Goal: Transaction & Acquisition: Subscribe to service/newsletter

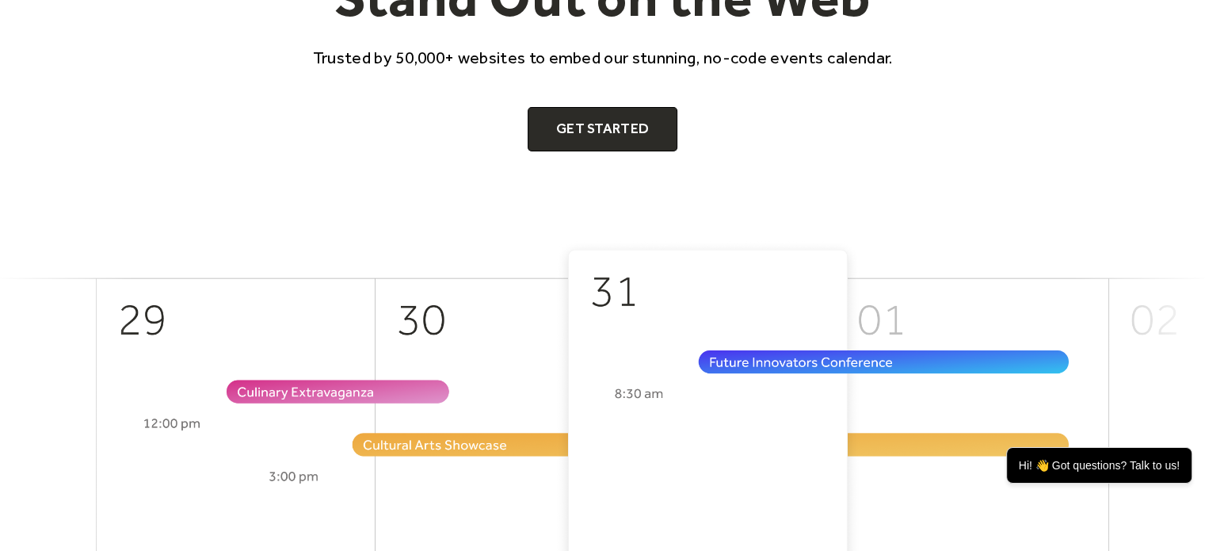
scroll to position [396, 0]
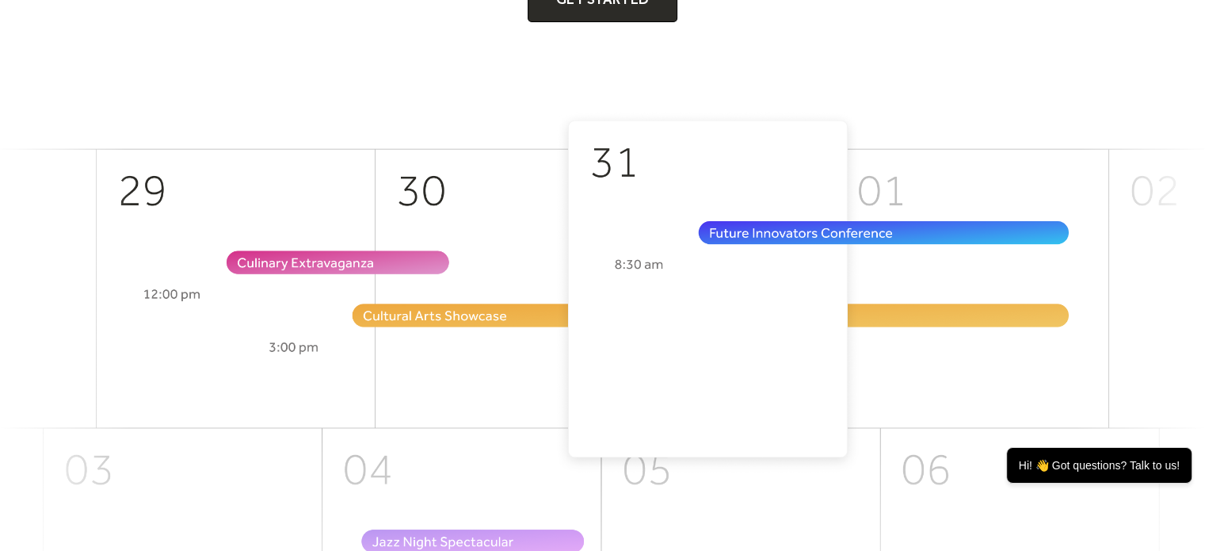
click at [736, 231] on img at bounding box center [602, 409] width 1205 height 596
click at [716, 221] on img at bounding box center [602, 409] width 1205 height 596
click at [743, 220] on img at bounding box center [602, 409] width 1205 height 596
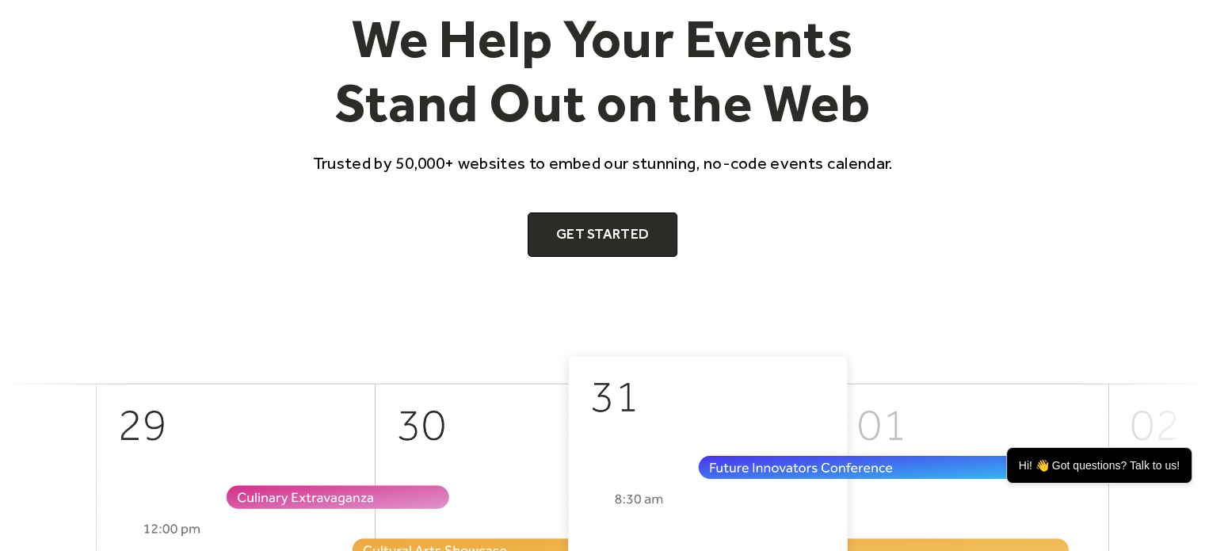
scroll to position [158, 0]
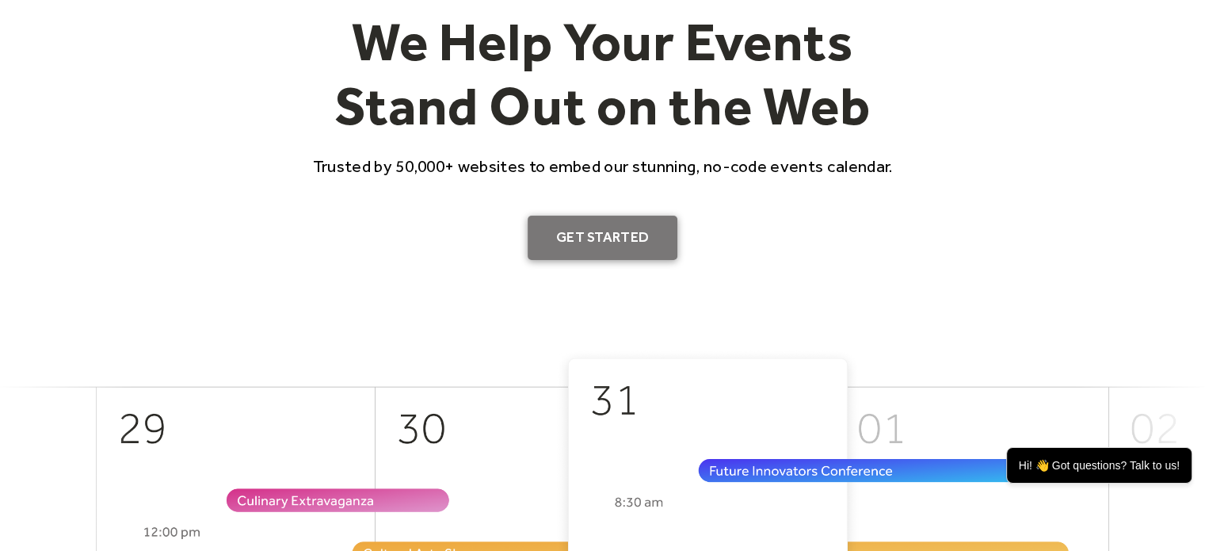
click at [593, 224] on link "Get Started" at bounding box center [603, 238] width 150 height 44
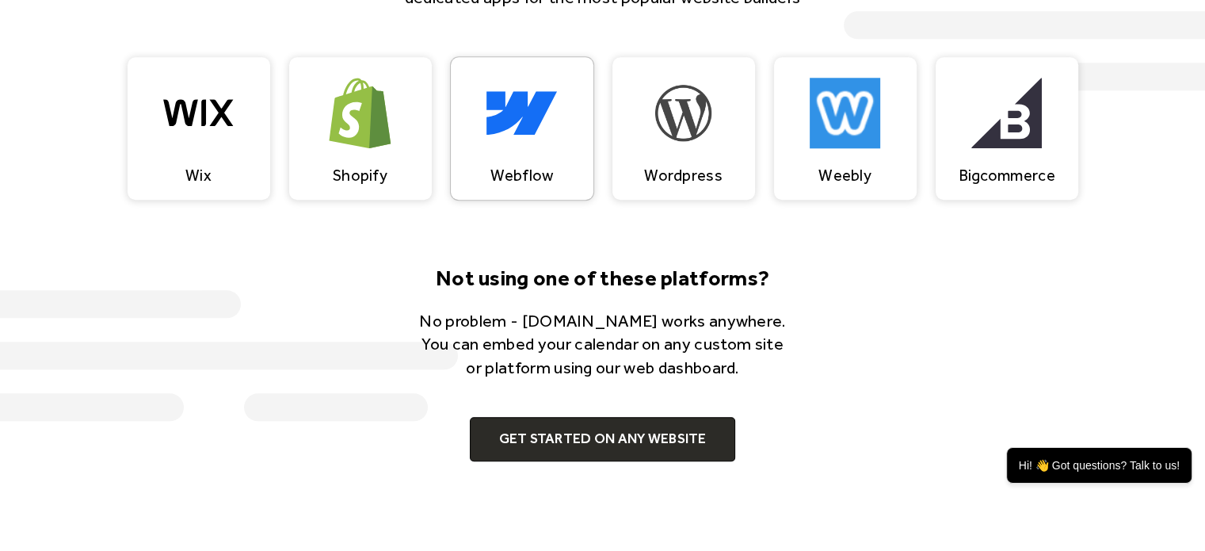
scroll to position [1585, 0]
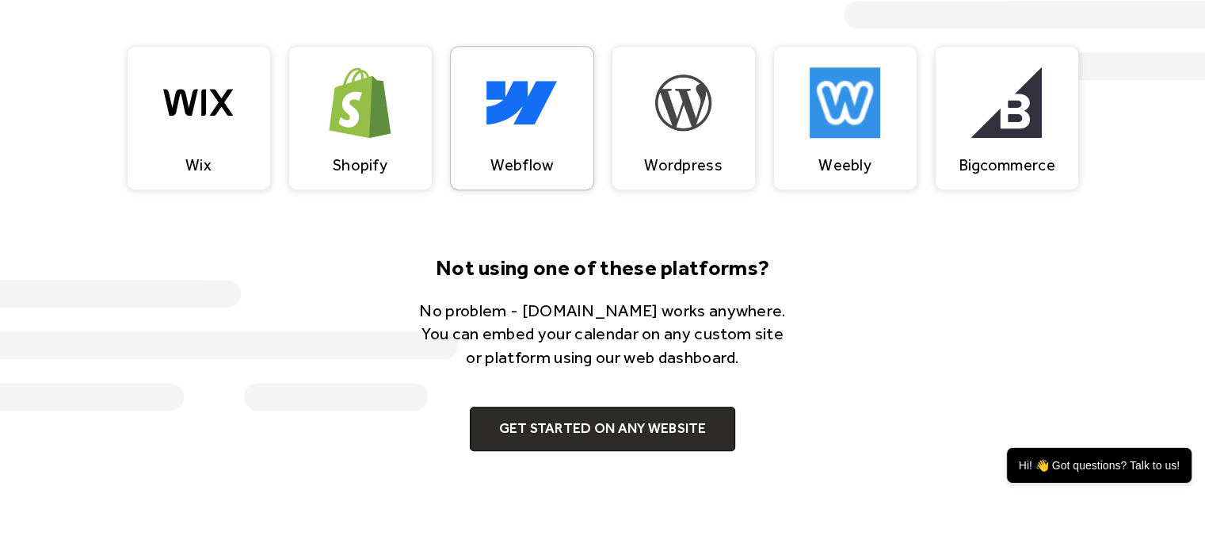
click at [535, 94] on img at bounding box center [522, 102] width 71 height 105
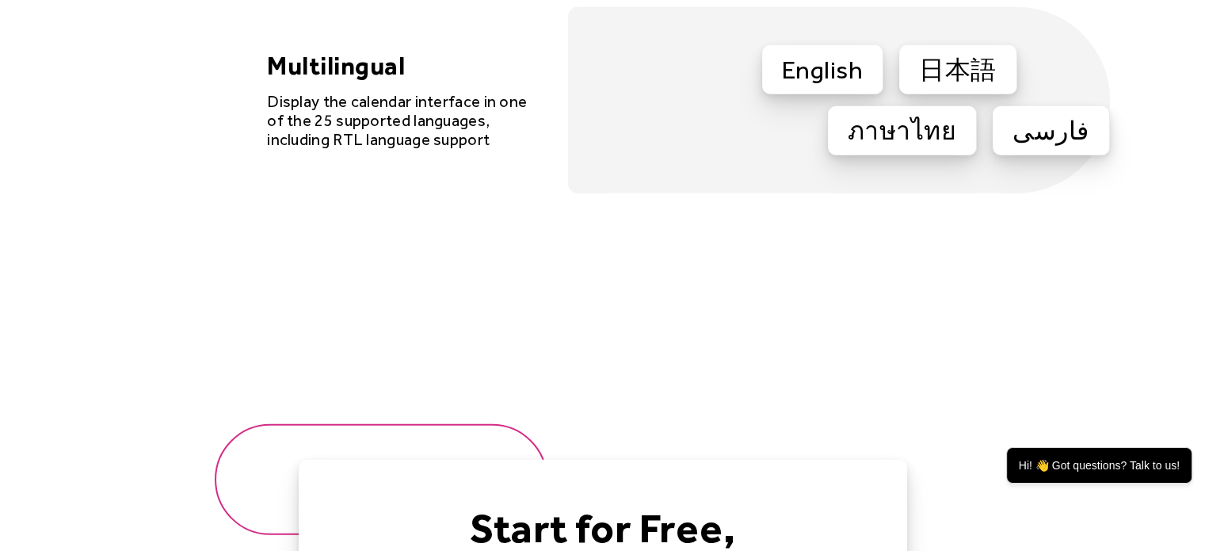
scroll to position [4913, 0]
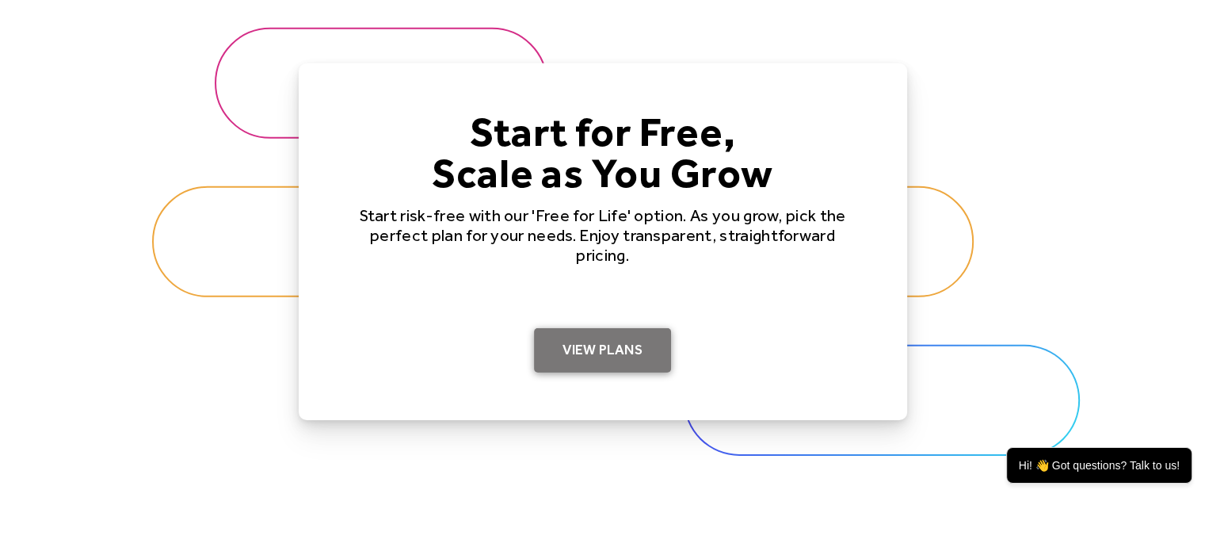
click at [595, 357] on link "View Plans" at bounding box center [602, 350] width 137 height 44
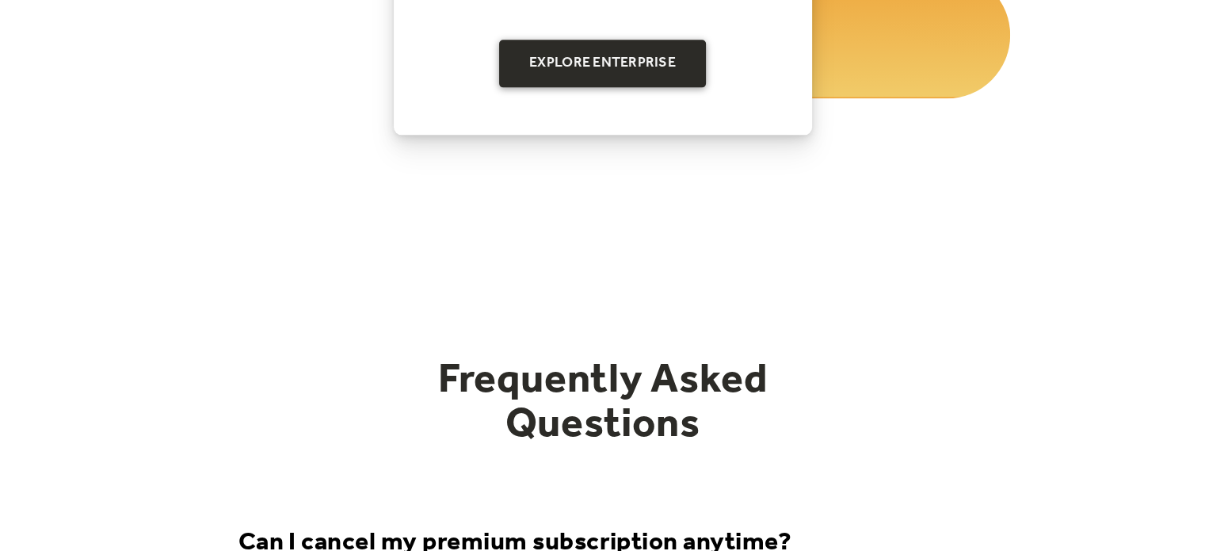
scroll to position [1770, 0]
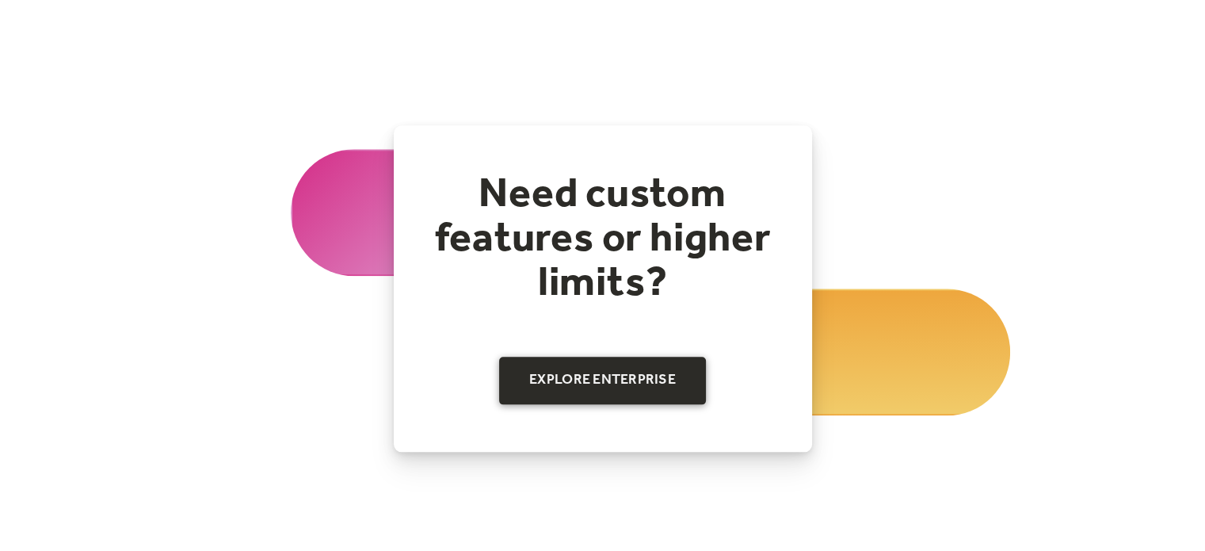
click at [629, 381] on link "Explore Enterprise" at bounding box center [602, 381] width 207 height 48
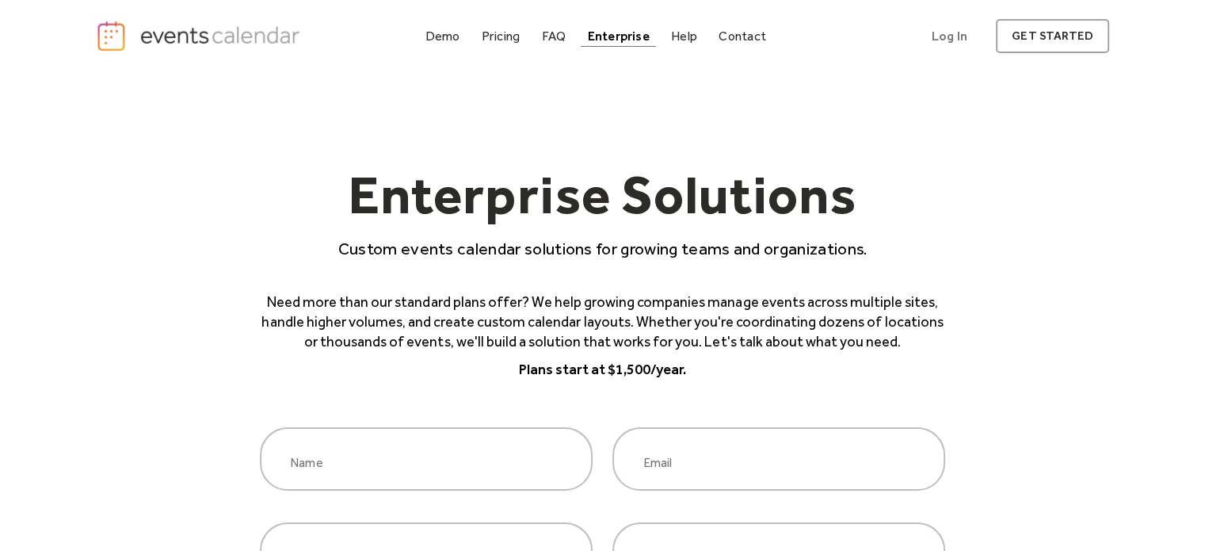
scroll to position [317, 0]
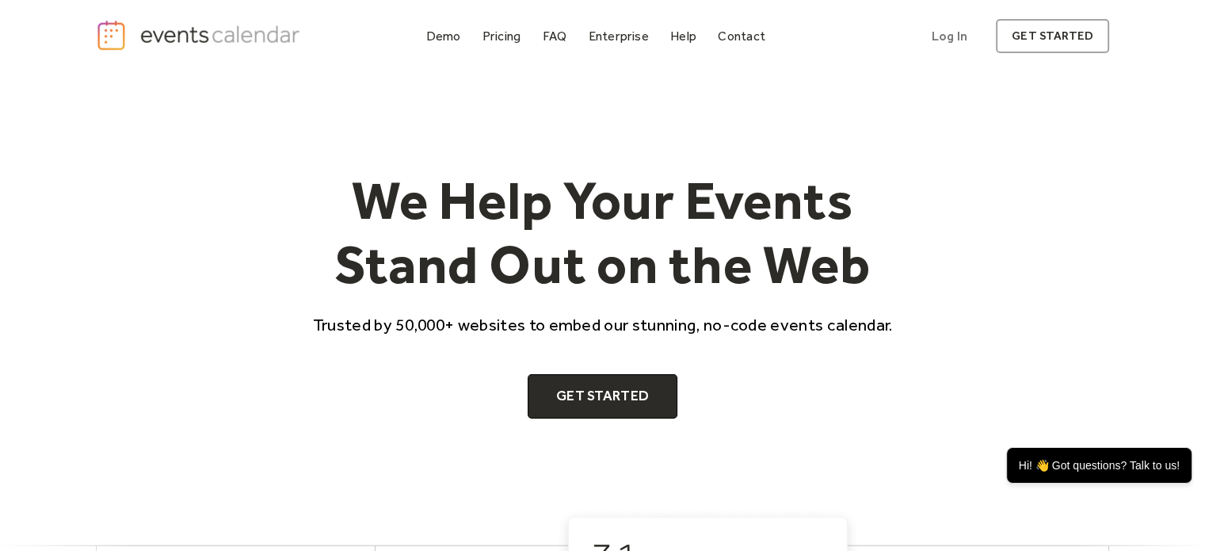
click at [276, 43] on img "home" at bounding box center [200, 35] width 209 height 32
